Goal: Information Seeking & Learning: Learn about a topic

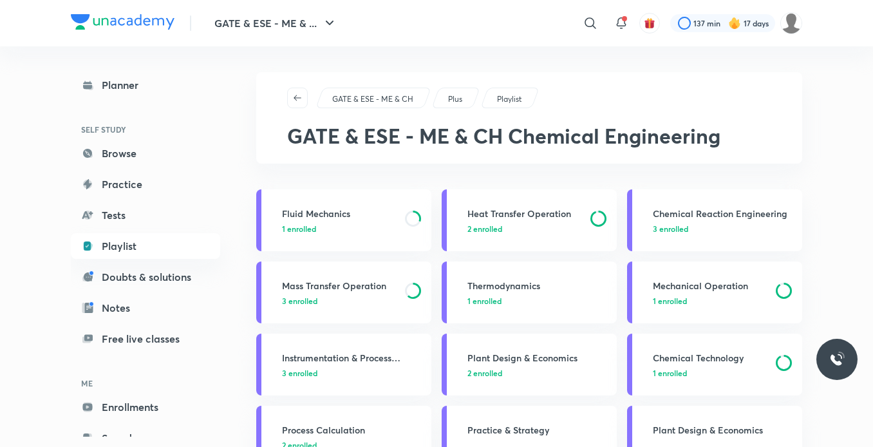
click at [357, 285] on h3 "Mass Transfer Operation" at bounding box center [339, 286] width 115 height 14
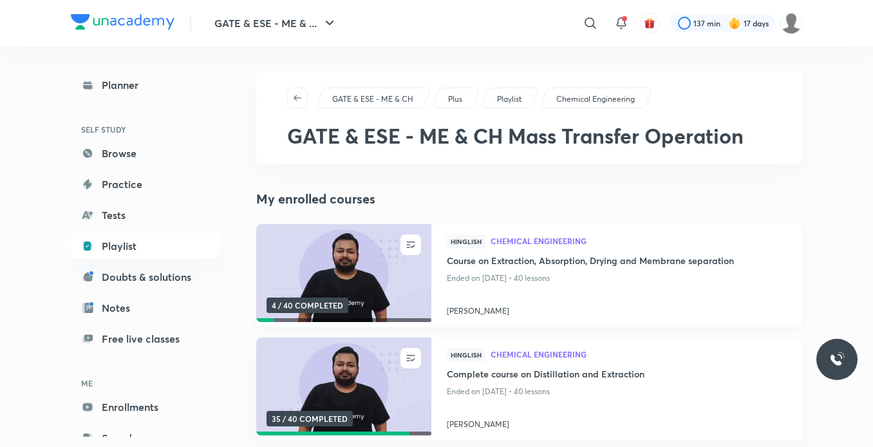
click at [325, 274] on img at bounding box center [343, 274] width 178 height 100
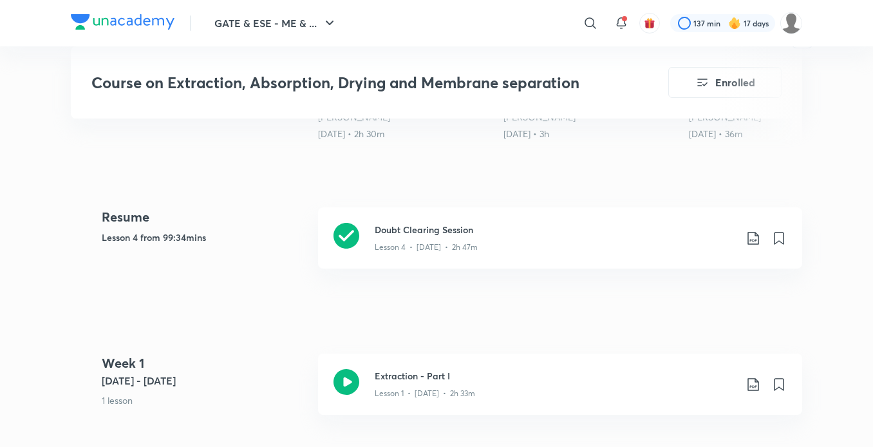
scroll to position [567, 0]
click at [427, 227] on h3 "Doubt Clearing Session" at bounding box center [555, 229] width 361 height 14
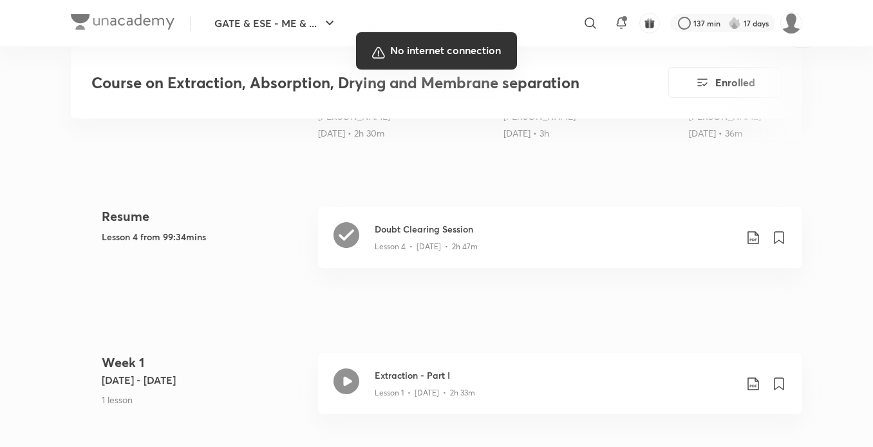
click at [478, 322] on div at bounding box center [436, 223] width 873 height 447
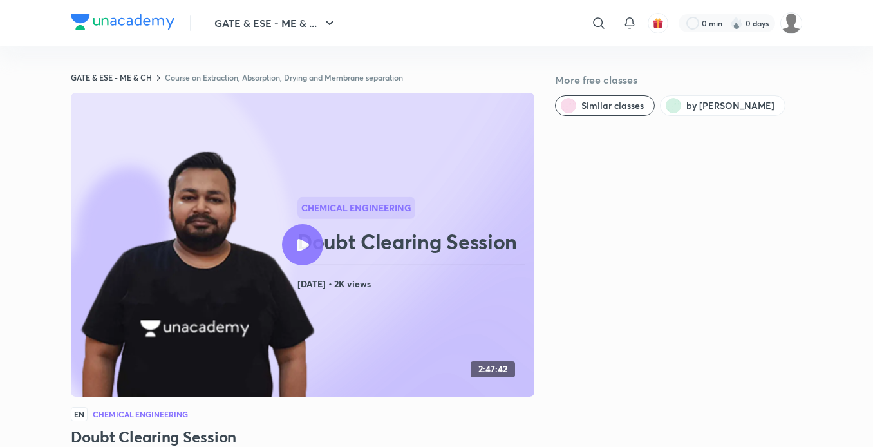
scroll to position [776, 0]
